Goal: Check status: Check status

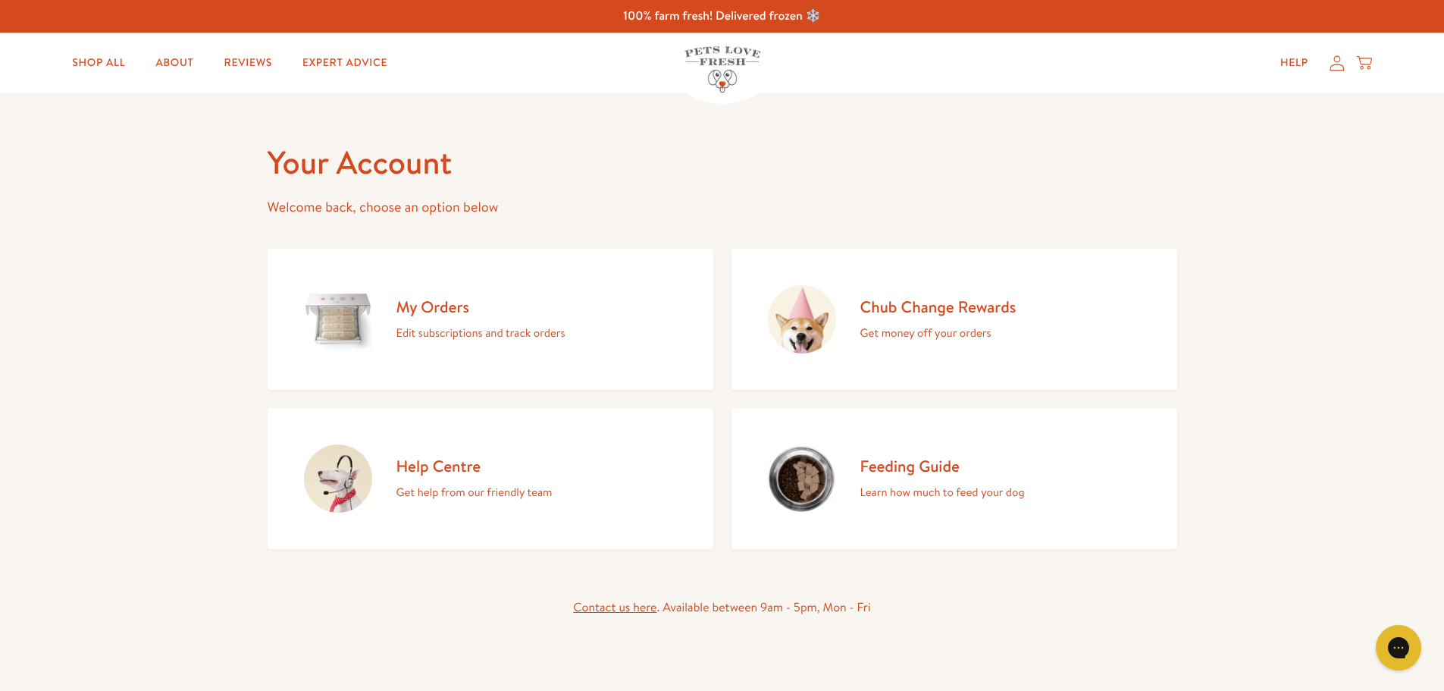
click at [430, 304] on h2 "My Orders" at bounding box center [481, 306] width 169 height 20
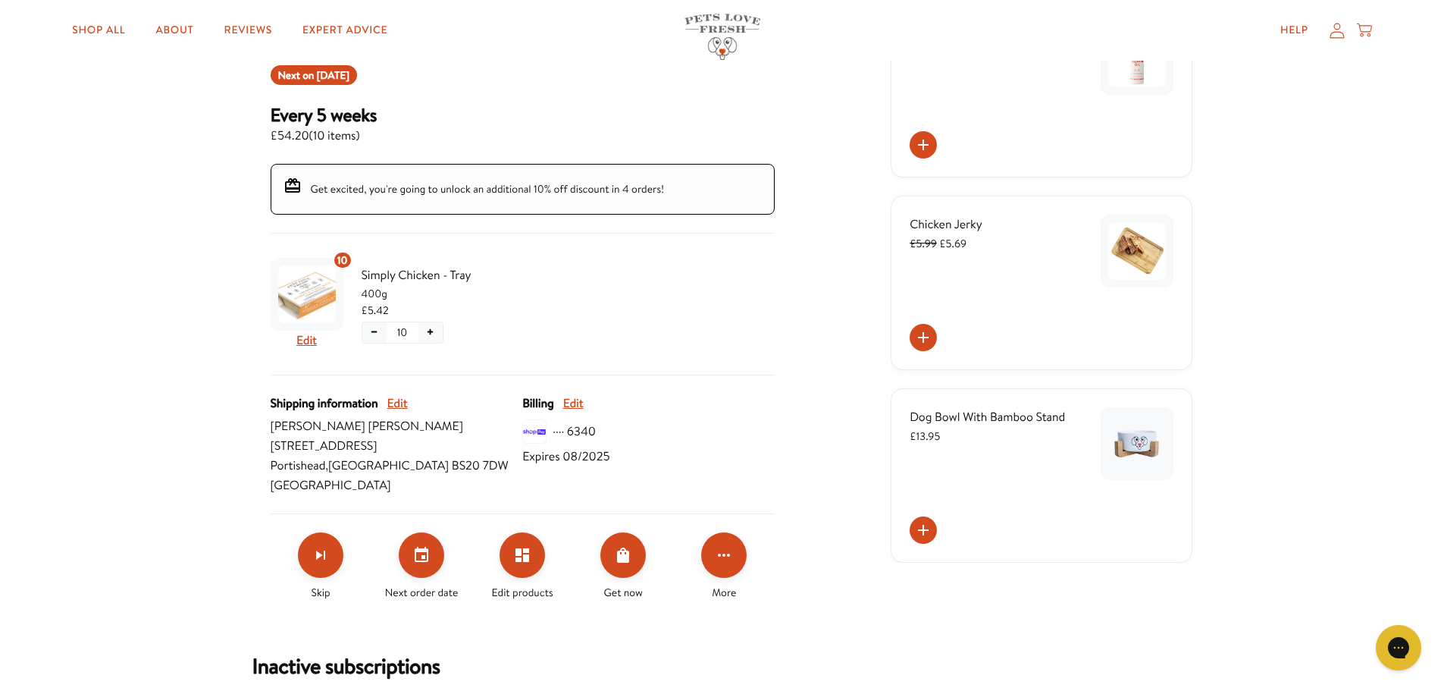
scroll to position [258, 0]
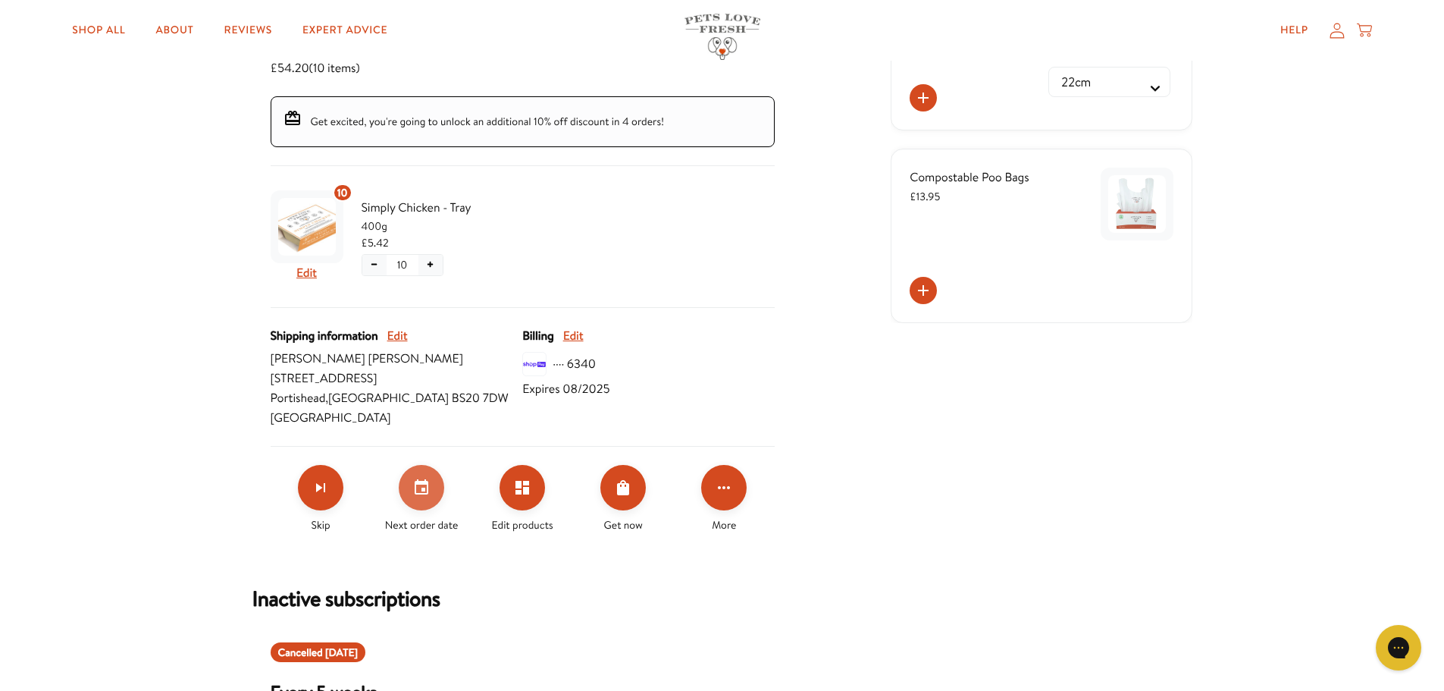
click at [419, 487] on icon "Set your next order date" at bounding box center [421, 487] width 18 height 18
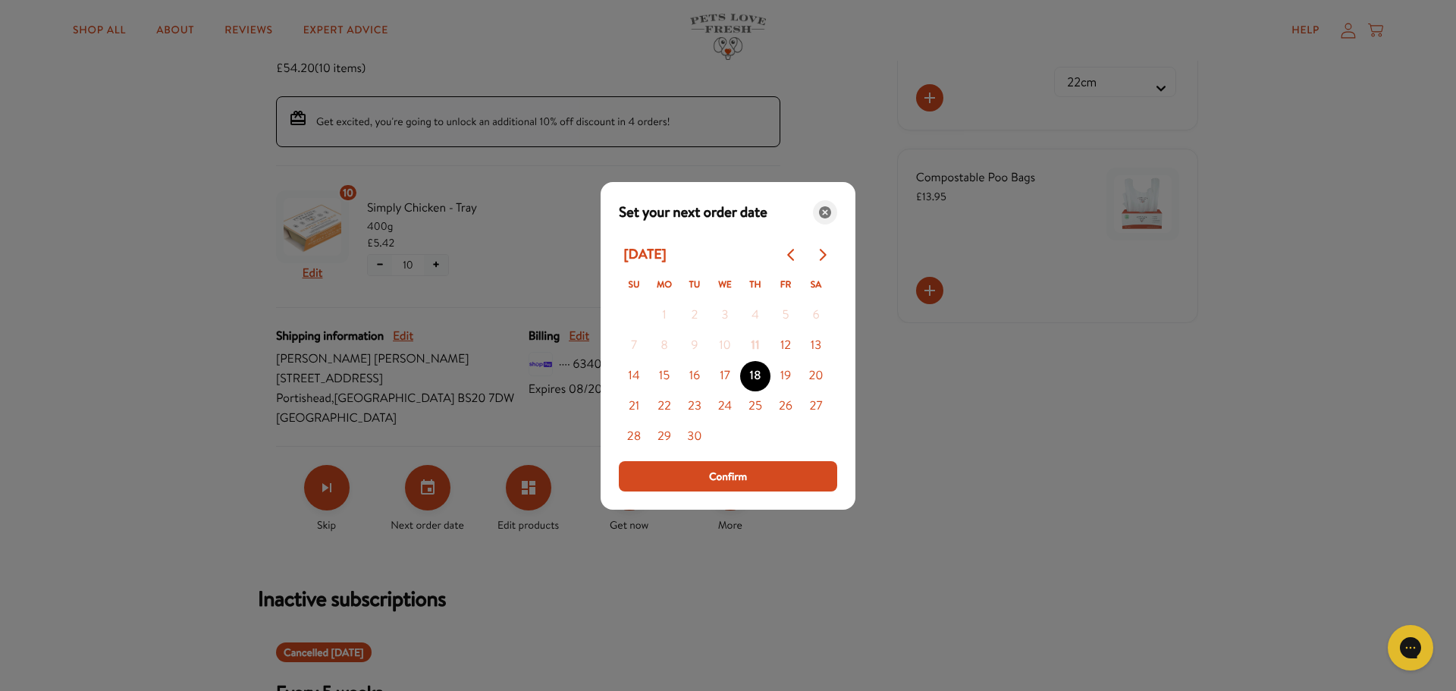
click at [826, 206] on div "Close" at bounding box center [825, 212] width 24 height 24
